Goal: Task Accomplishment & Management: Complete application form

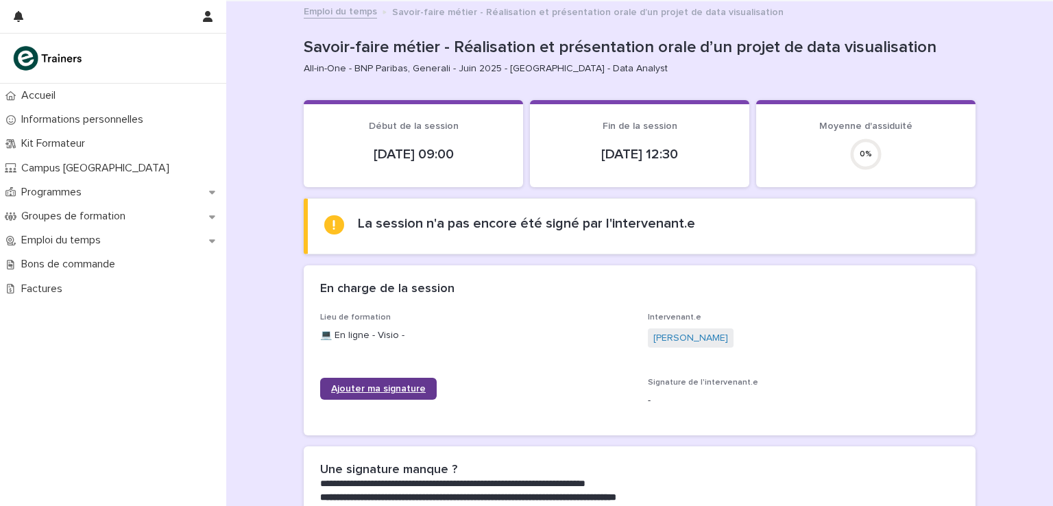
click at [393, 380] on link "Ajouter ma signature" at bounding box center [378, 389] width 117 height 22
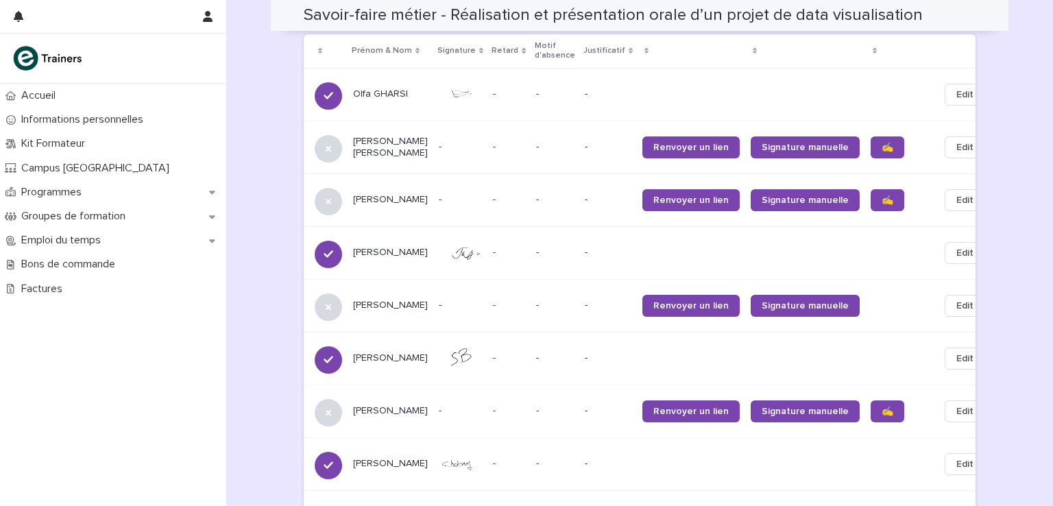
scroll to position [913, 0]
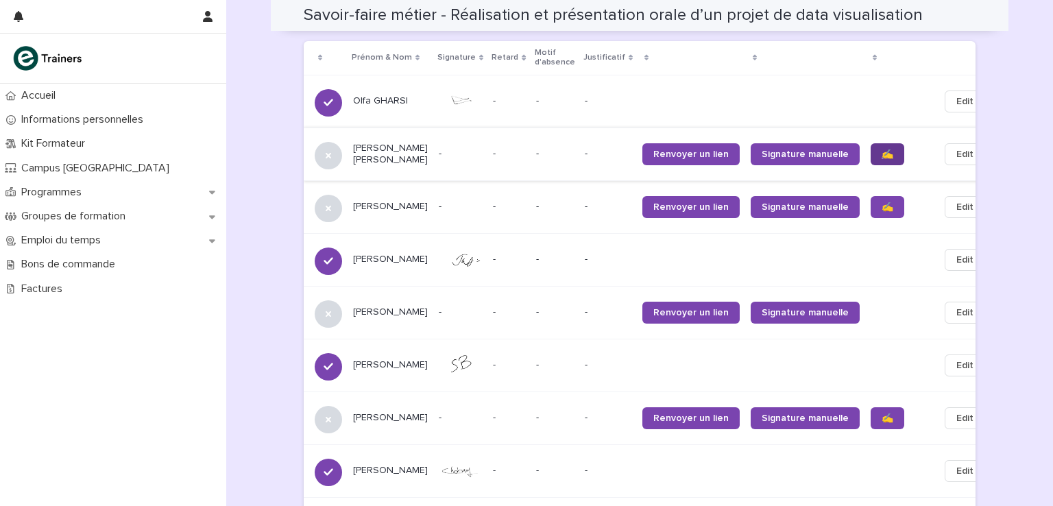
click at [881, 149] on span "✍️" at bounding box center [887, 154] width 12 height 10
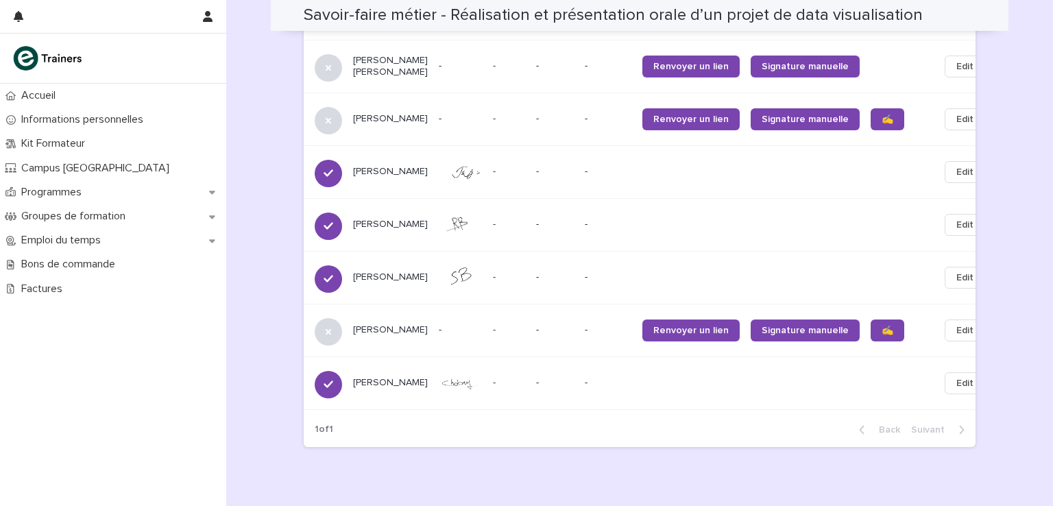
scroll to position [1050, 0]
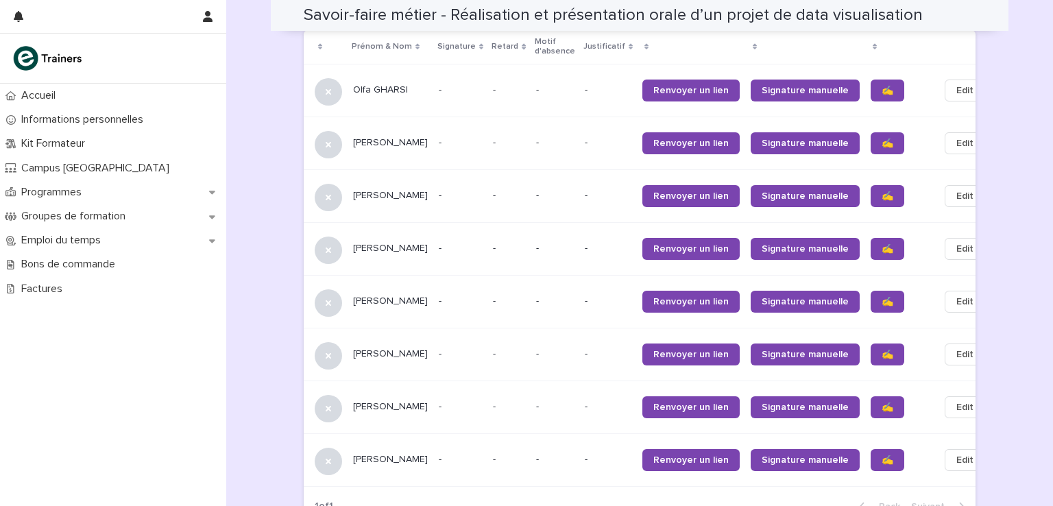
scroll to position [960, 0]
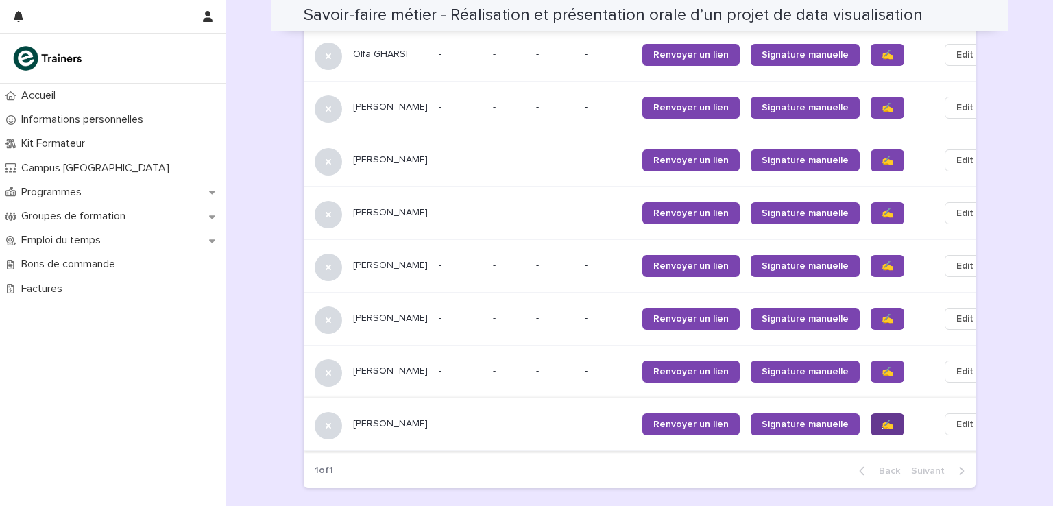
click at [881, 419] on span "✍️" at bounding box center [887, 424] width 12 height 10
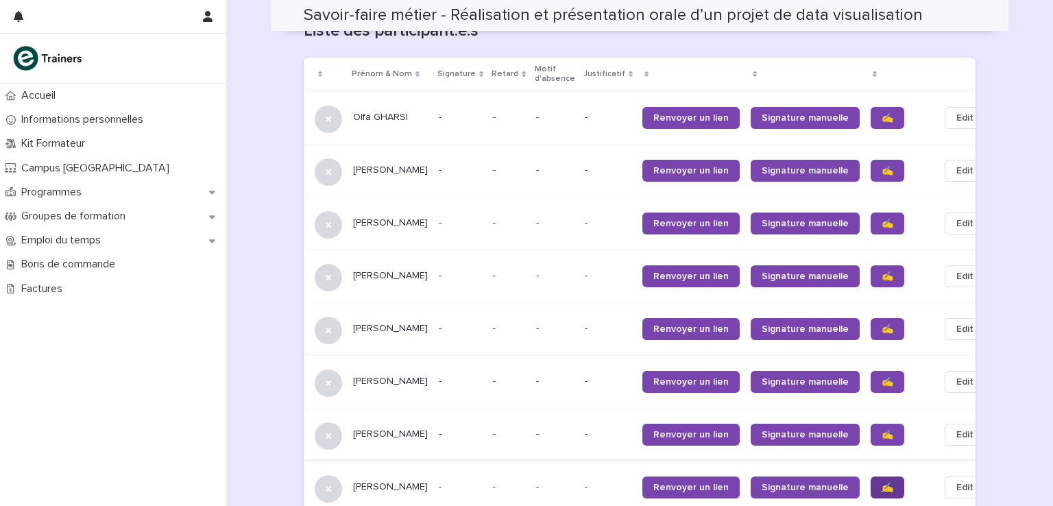
scroll to position [891, 0]
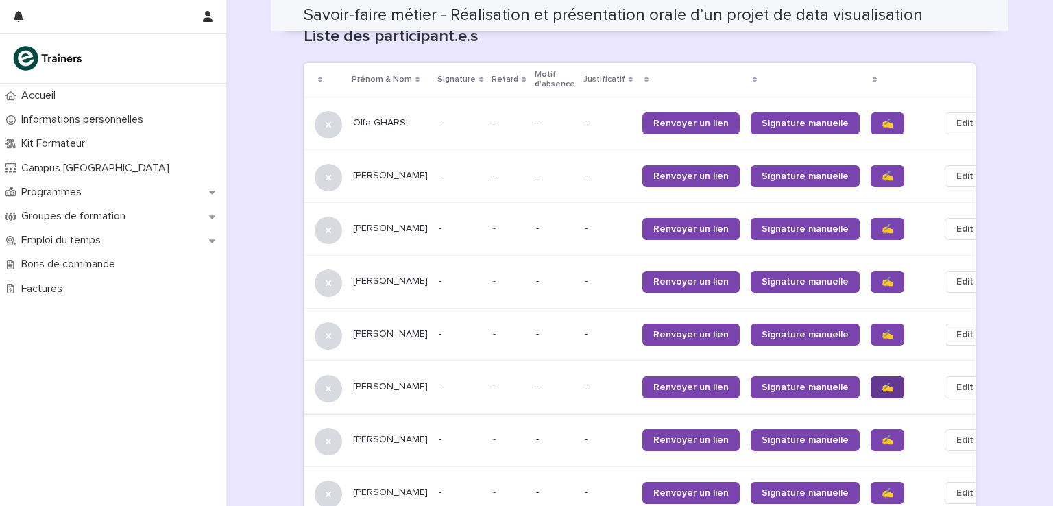
click at [881, 382] on span "✍️" at bounding box center [887, 387] width 12 height 10
click at [881, 330] on span "✍️" at bounding box center [887, 335] width 12 height 10
click at [881, 277] on span "✍️" at bounding box center [887, 282] width 12 height 10
click at [881, 119] on span "✍️" at bounding box center [887, 124] width 12 height 10
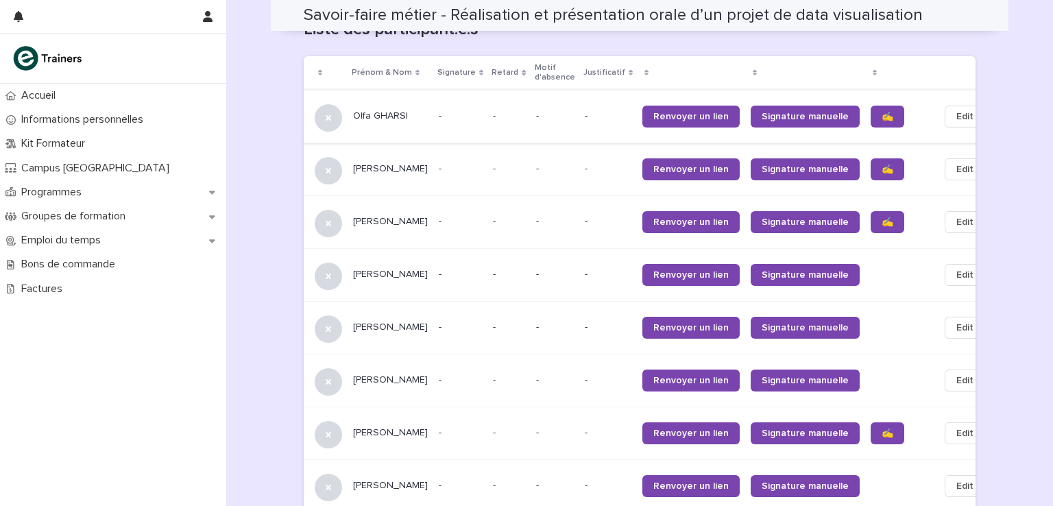
scroll to position [891, 0]
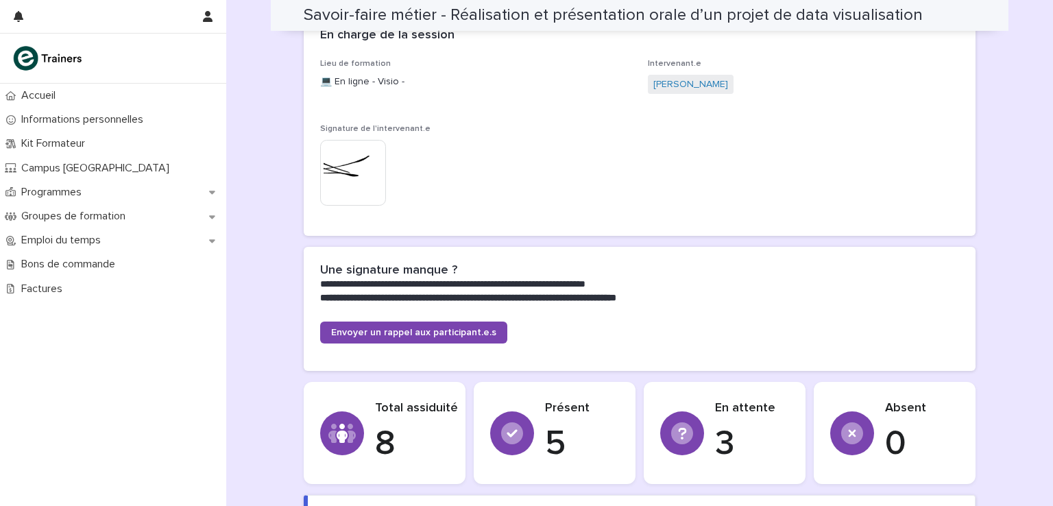
scroll to position [178, 0]
